Goal: Communication & Community: Answer question/provide support

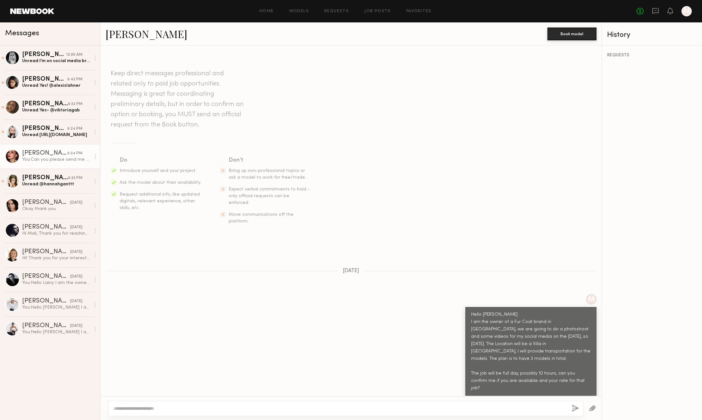
scroll to position [157, 0]
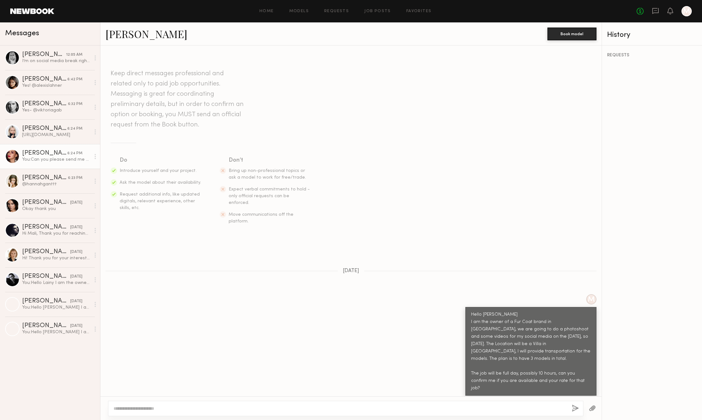
scroll to position [108, 0]
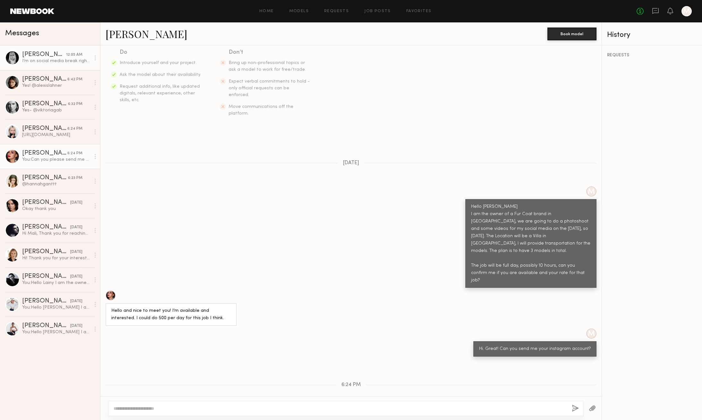
click at [53, 57] on div "[PERSON_NAME]" at bounding box center [44, 55] width 44 height 6
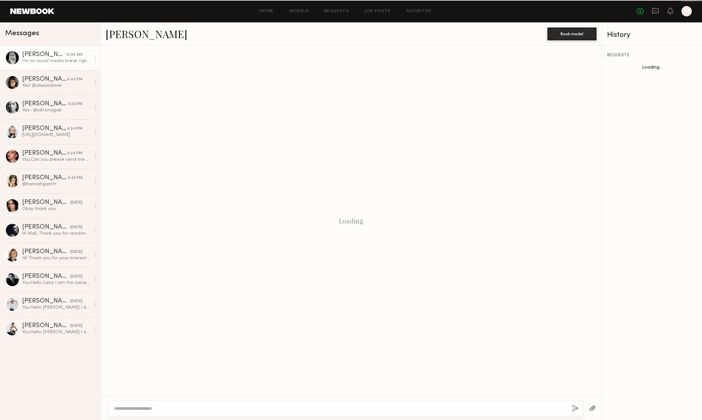
scroll to position [218, 0]
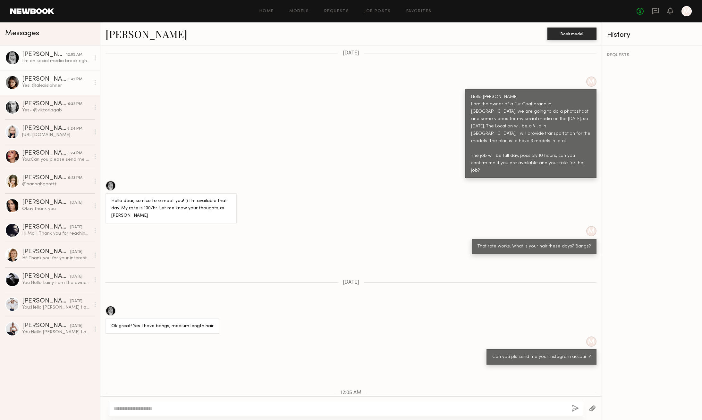
click at [61, 86] on div "Yes! @alexislahner" at bounding box center [56, 86] width 68 height 6
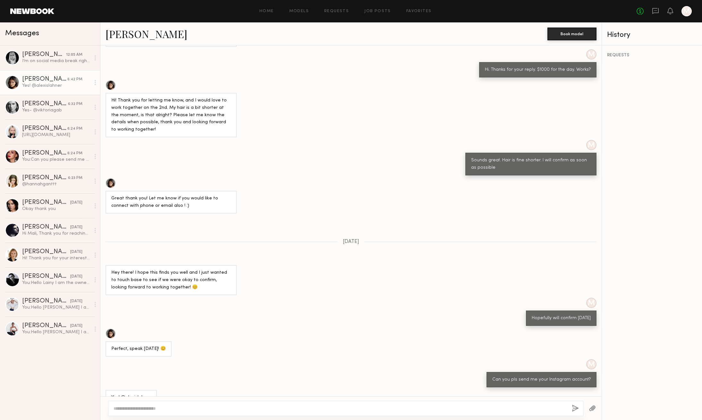
scroll to position [122, 0]
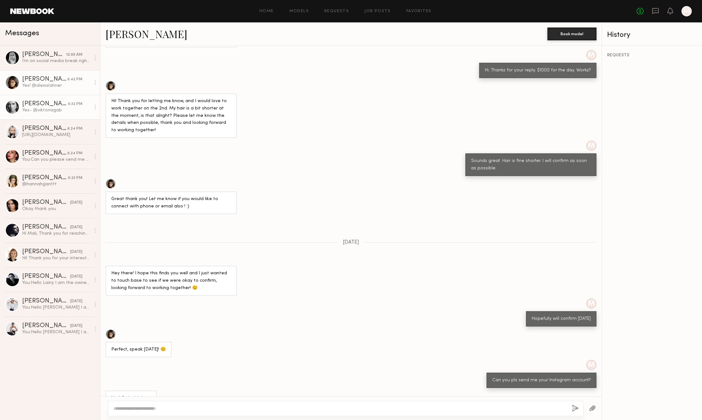
click at [71, 113] on div "Yes- @viktoriagab" at bounding box center [56, 110] width 68 height 6
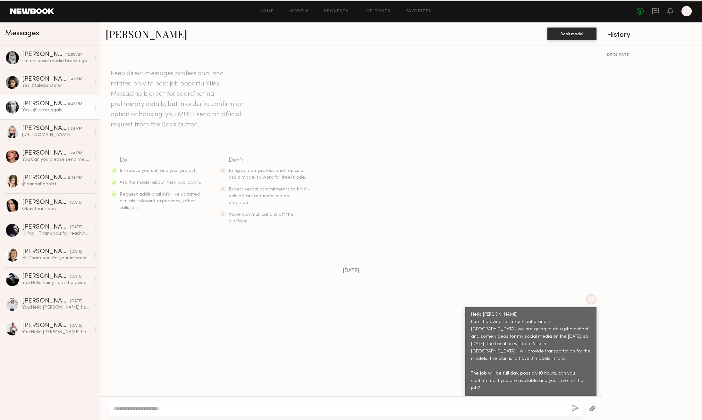
scroll to position [265, 0]
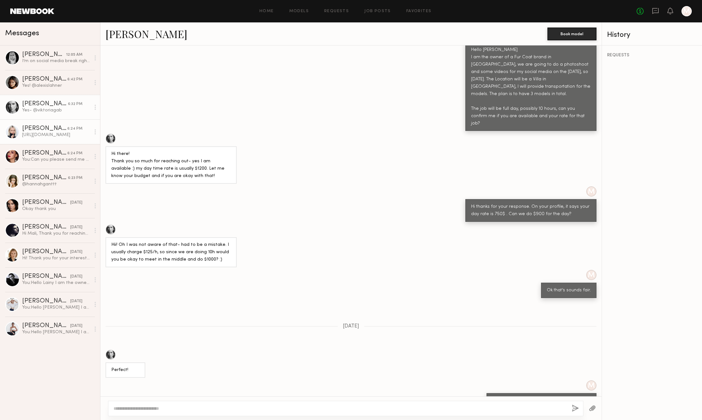
click at [60, 130] on div "[PERSON_NAME]" at bounding box center [44, 129] width 45 height 6
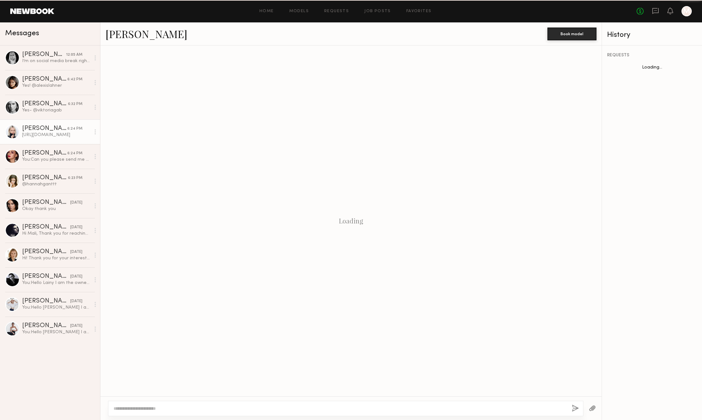
scroll to position [406, 0]
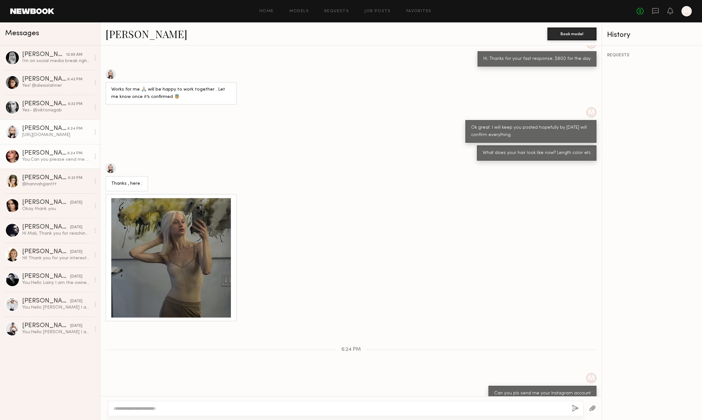
click at [52, 151] on div "[PERSON_NAME]" at bounding box center [44, 153] width 45 height 6
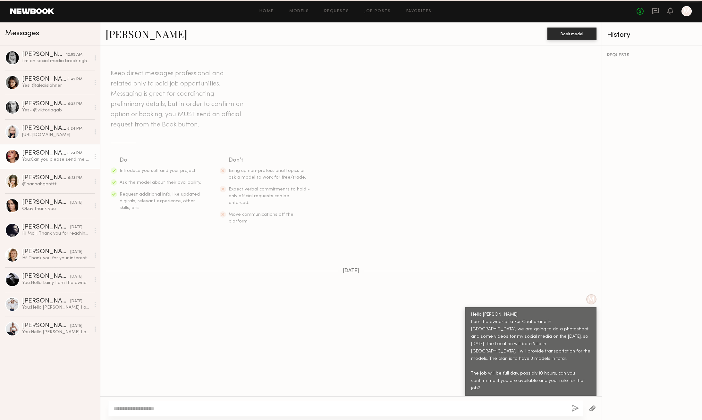
scroll to position [108, 0]
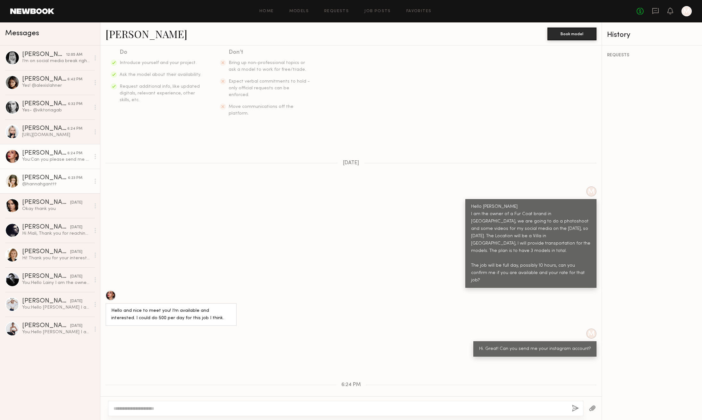
click at [53, 181] on div "[PERSON_NAME]" at bounding box center [45, 178] width 46 height 6
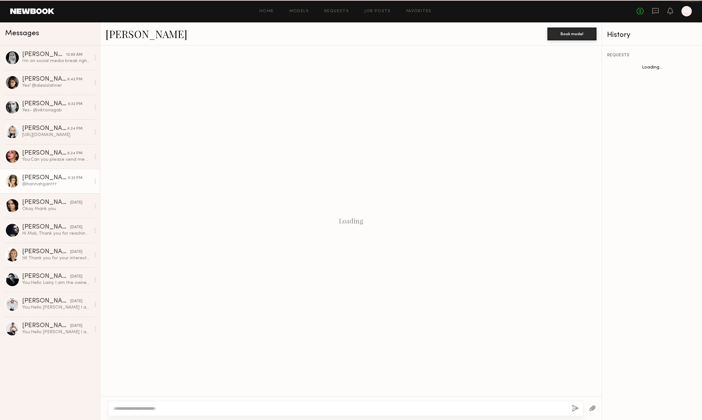
scroll to position [46, 0]
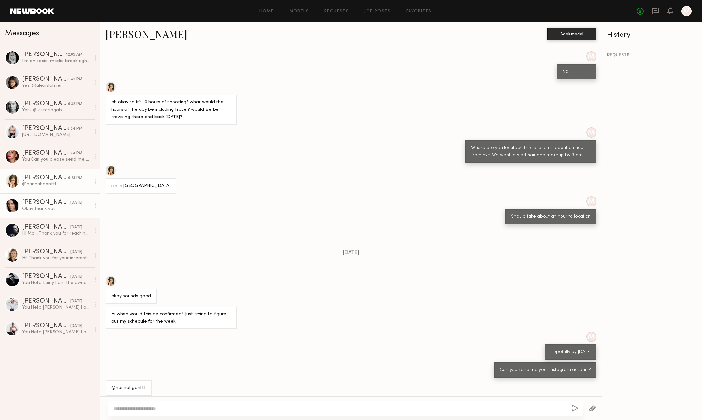
click at [53, 206] on div "Okay thank you" at bounding box center [56, 209] width 68 height 6
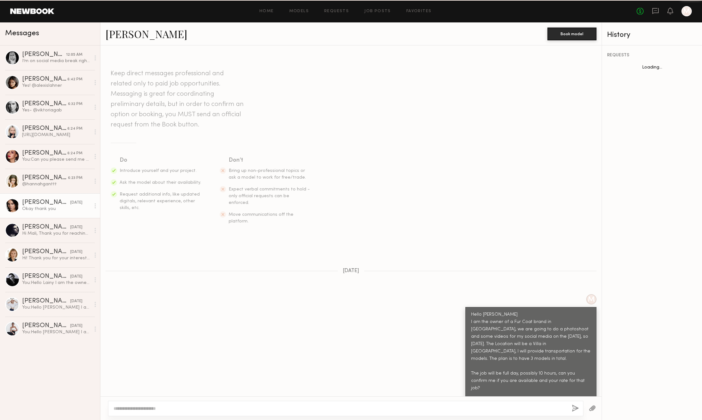
scroll to position [94, 0]
